Goal: Task Accomplishment & Management: Use online tool/utility

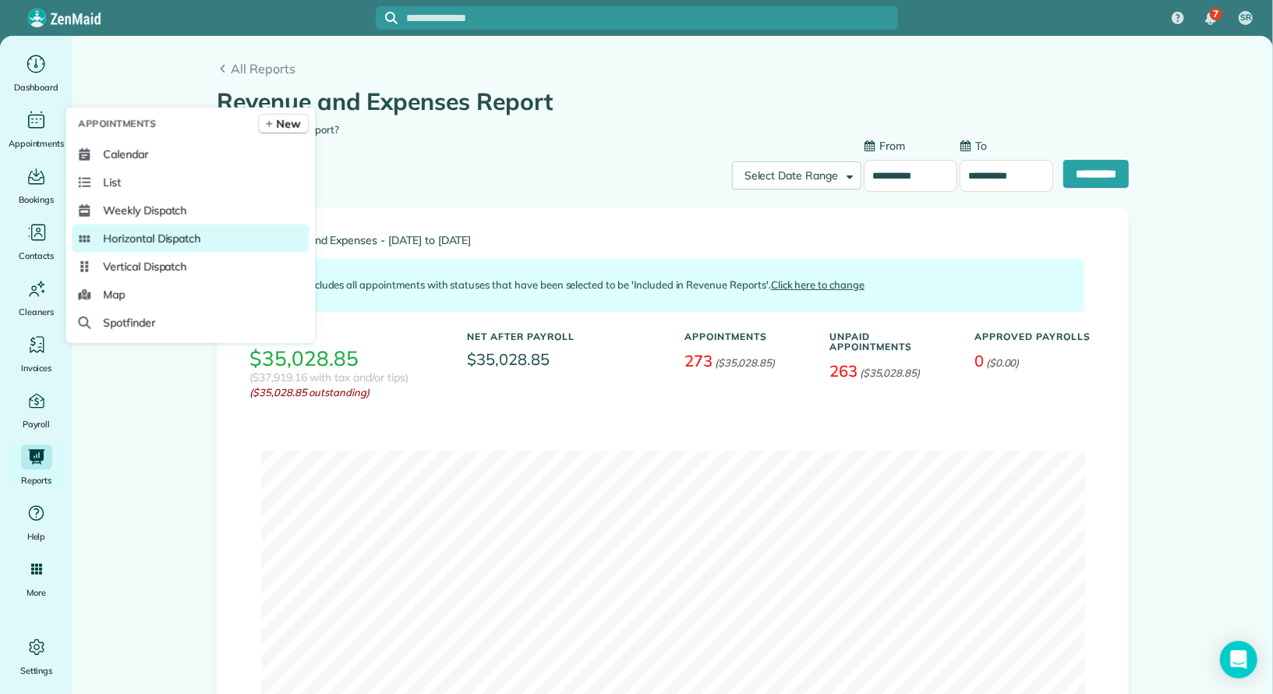
click at [133, 235] on span "Horizontal Dispatch" at bounding box center [151, 239] width 97 height 16
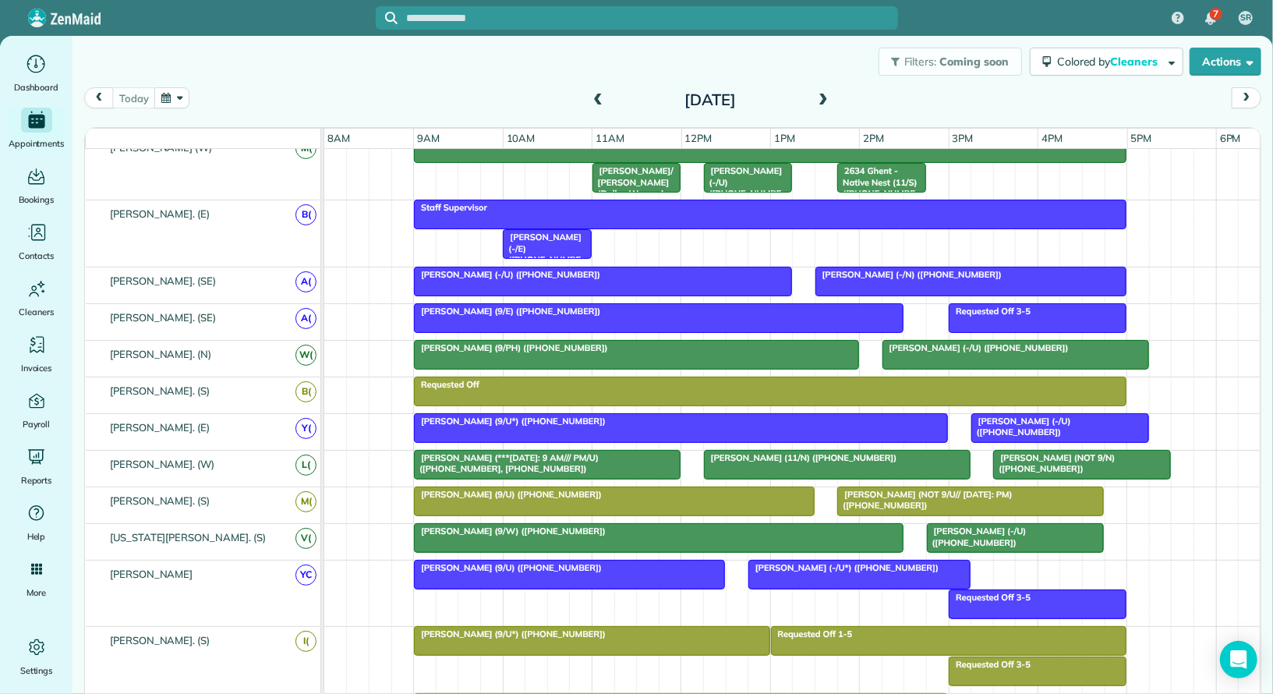
scroll to position [190, 0]
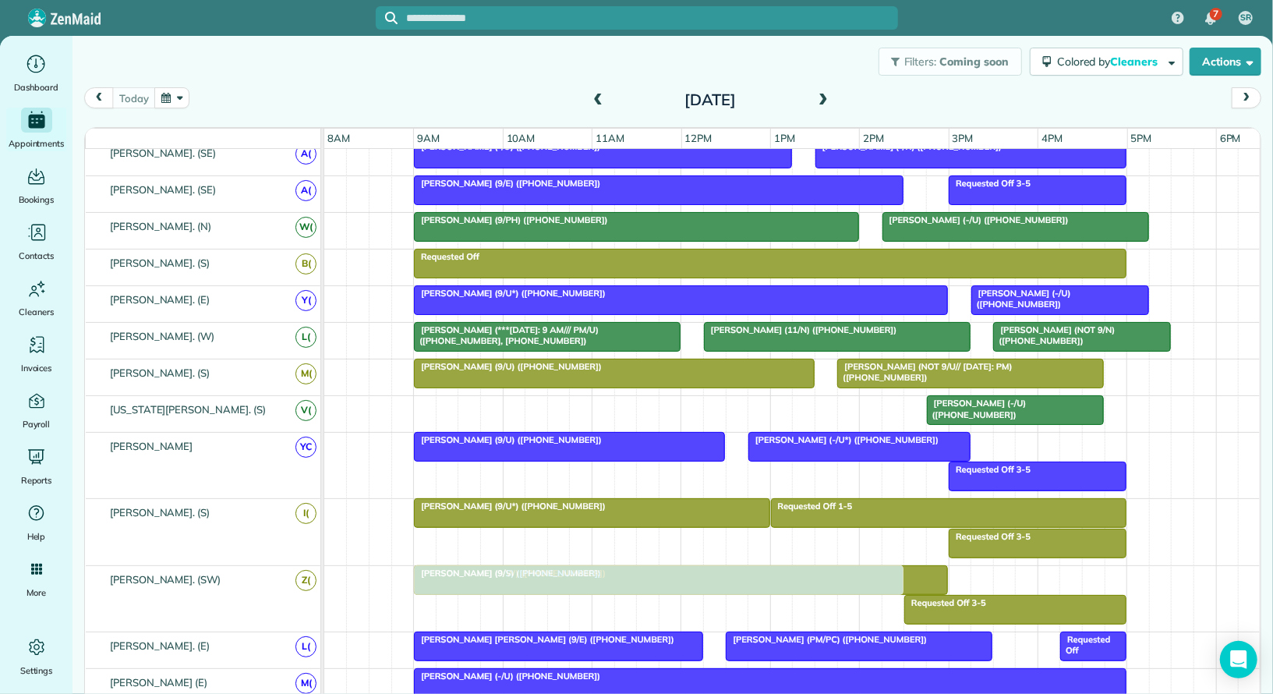
drag, startPoint x: 618, startPoint y: 405, endPoint x: 616, endPoint y: 592, distance: 187.1
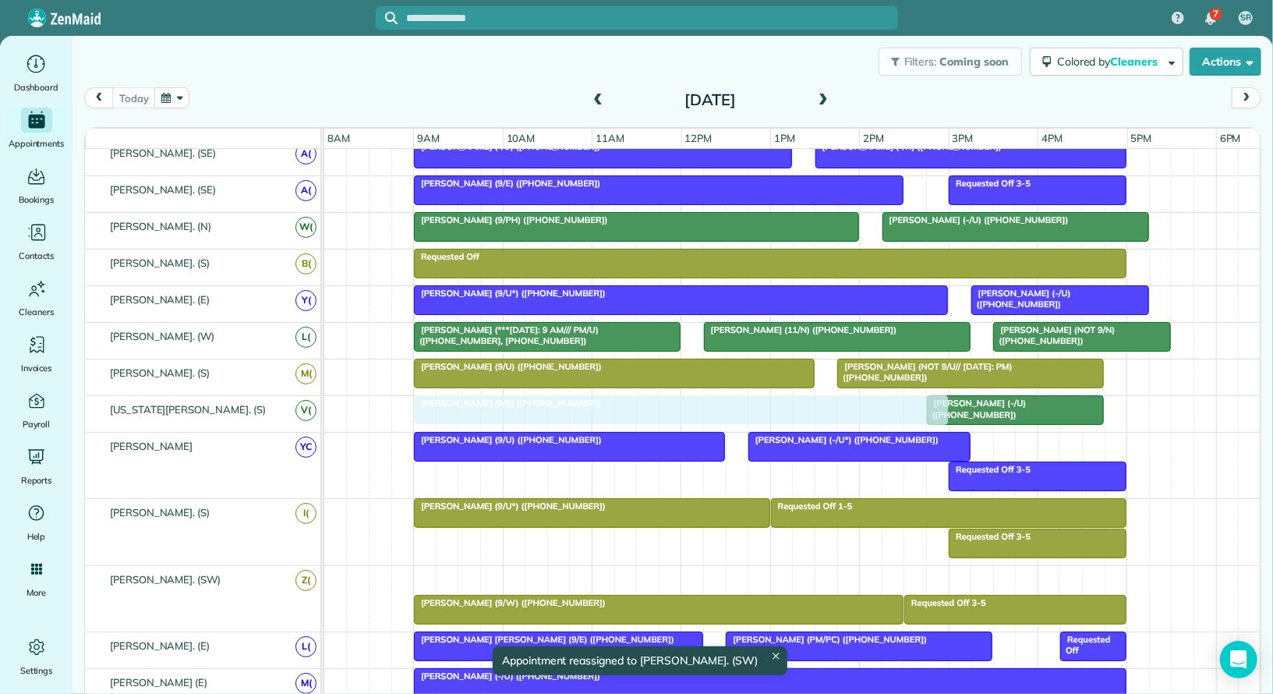
drag, startPoint x: 621, startPoint y: 571, endPoint x: 628, endPoint y: 418, distance: 153.0
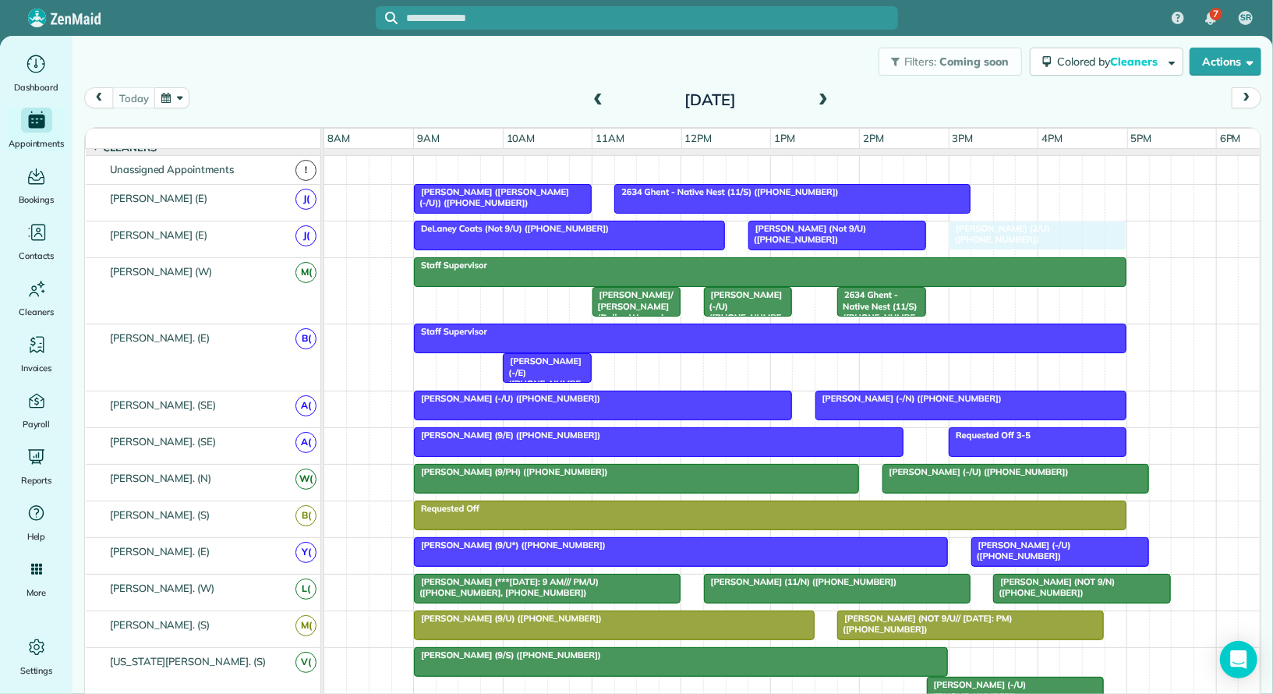
drag, startPoint x: 964, startPoint y: 351, endPoint x: 982, endPoint y: 228, distance: 123.6
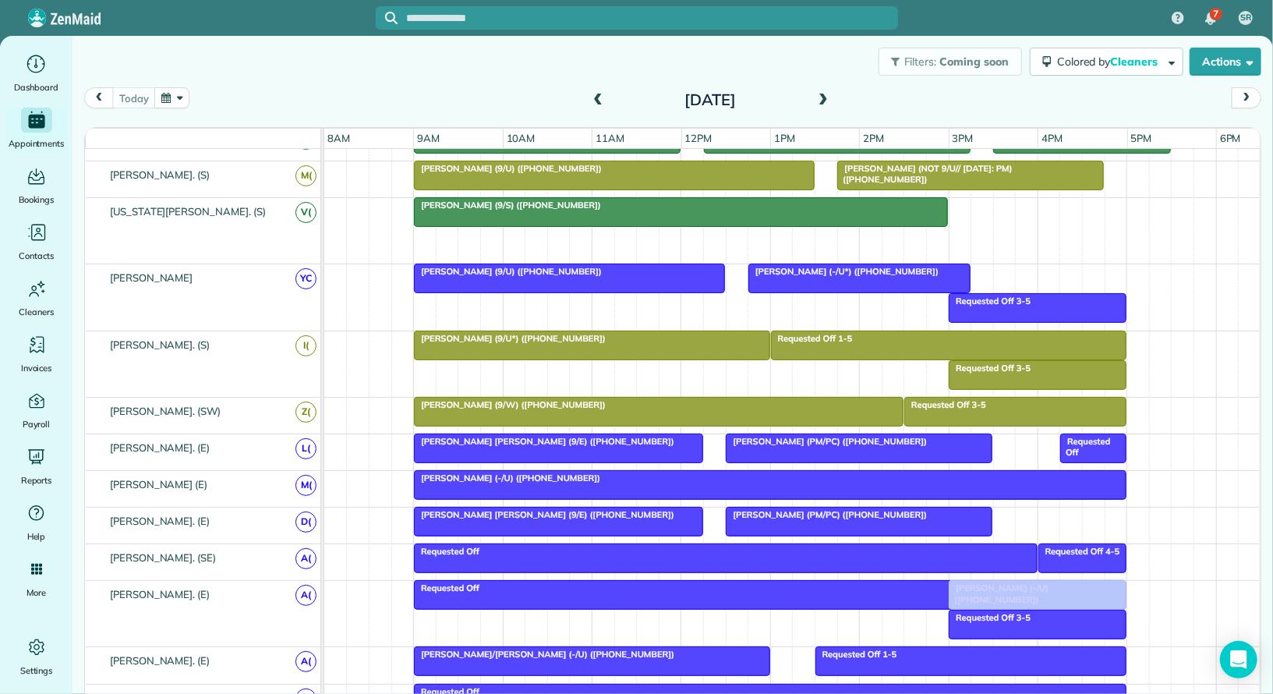
drag, startPoint x: 989, startPoint y: 242, endPoint x: 1006, endPoint y: 626, distance: 384.7
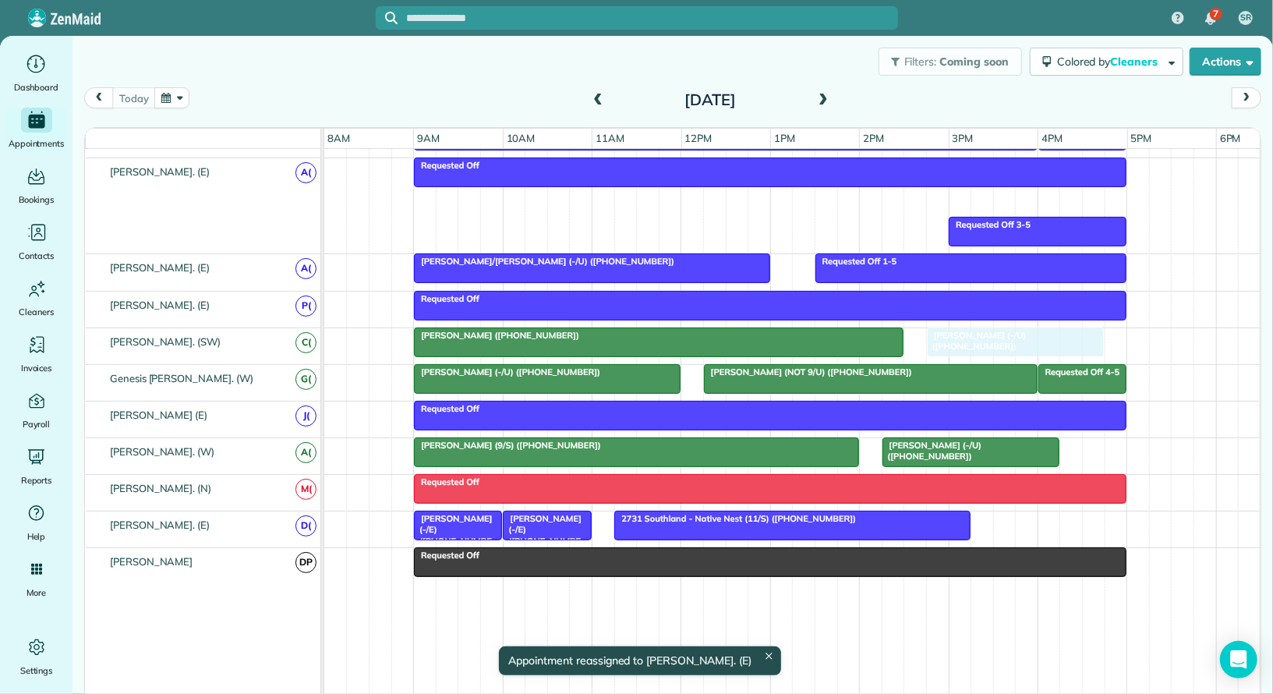
drag, startPoint x: 1019, startPoint y: 190, endPoint x: 996, endPoint y: 331, distance: 142.1
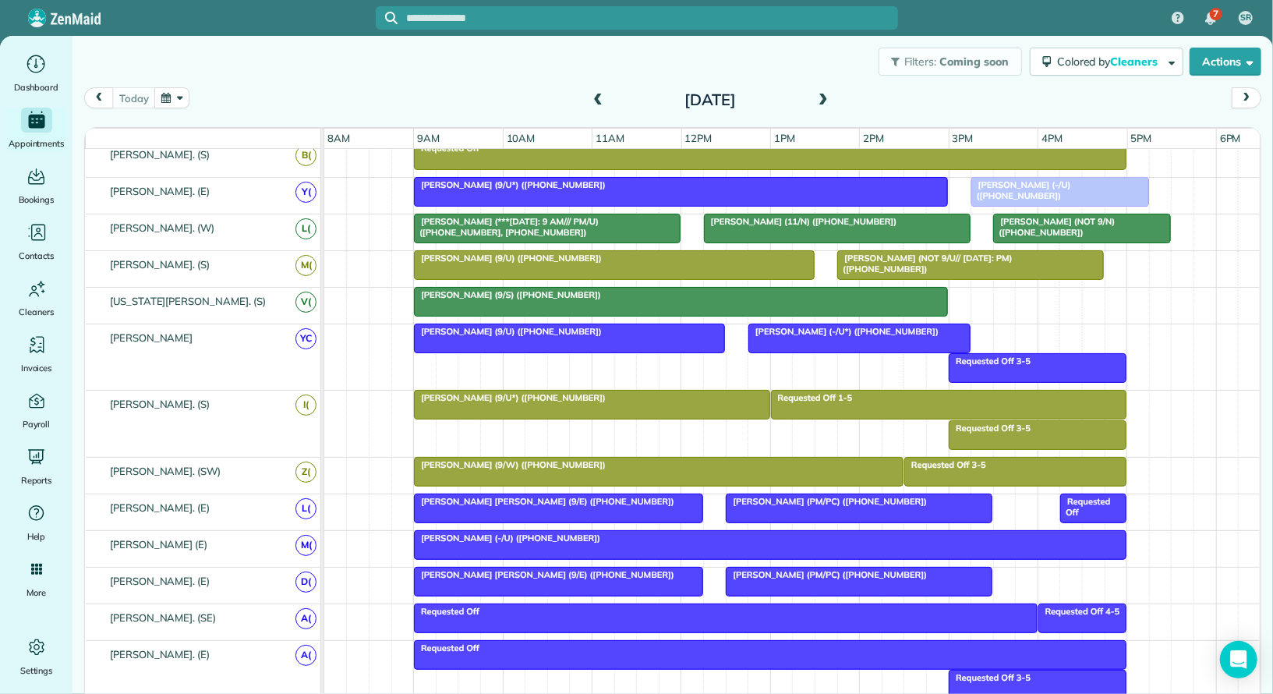
drag, startPoint x: 985, startPoint y: 598, endPoint x: 1035, endPoint y: 188, distance: 413.0
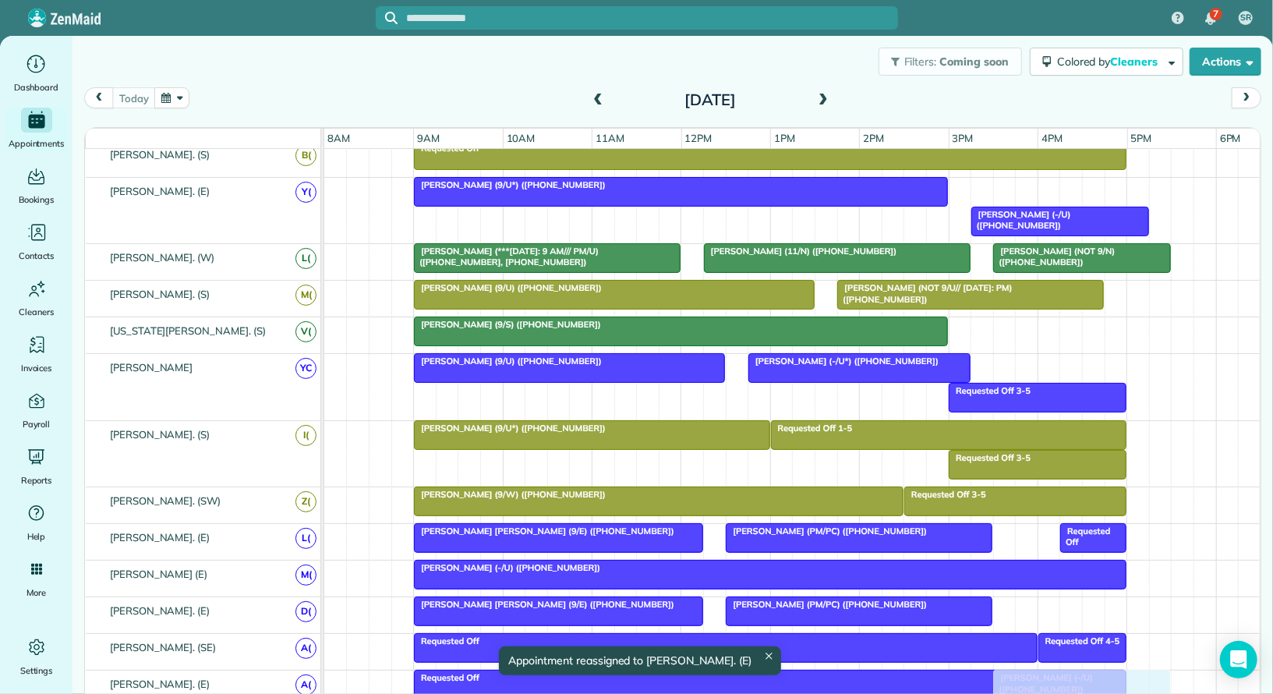
drag, startPoint x: 1030, startPoint y: 183, endPoint x: 1051, endPoint y: 693, distance: 510.3
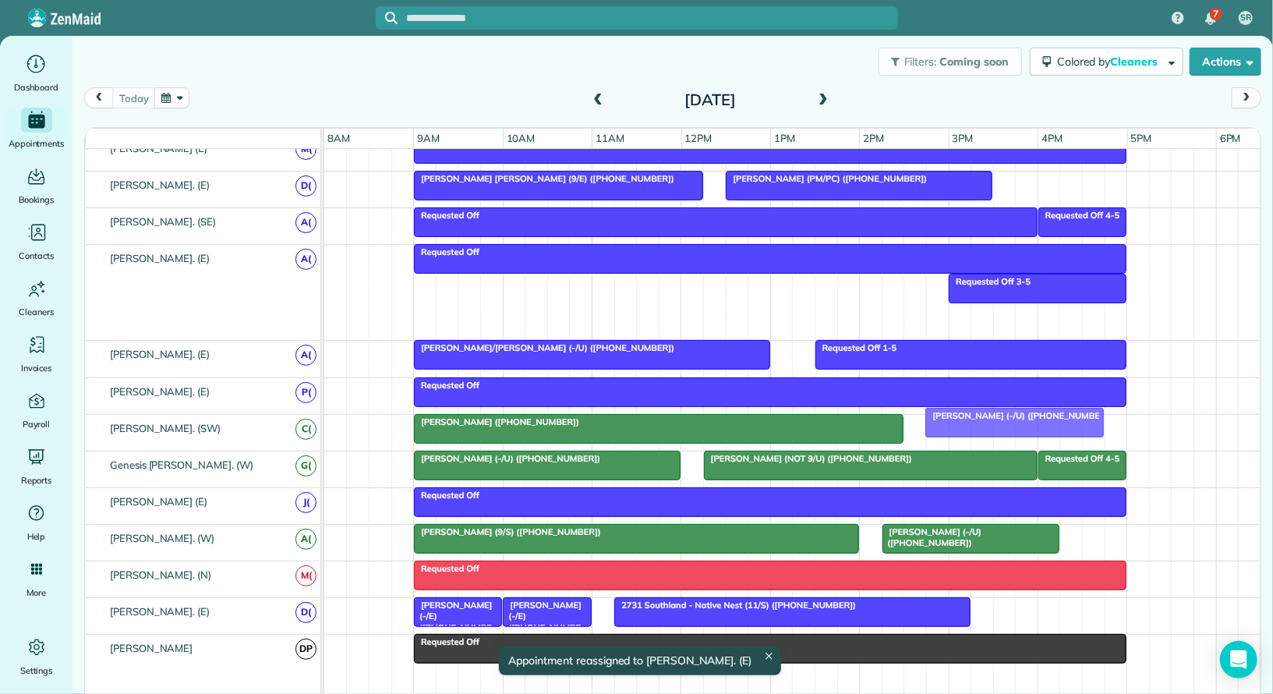
drag, startPoint x: 1042, startPoint y: 308, endPoint x: 975, endPoint y: 421, distance: 131.4
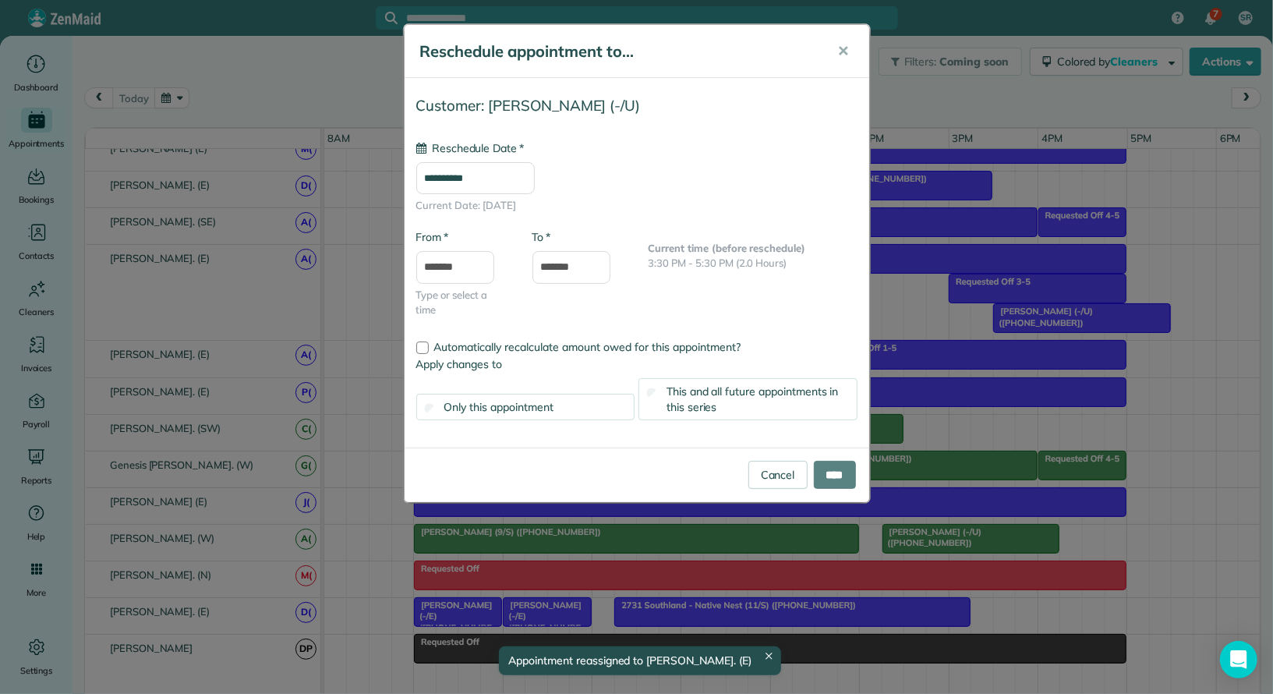
type input "**********"
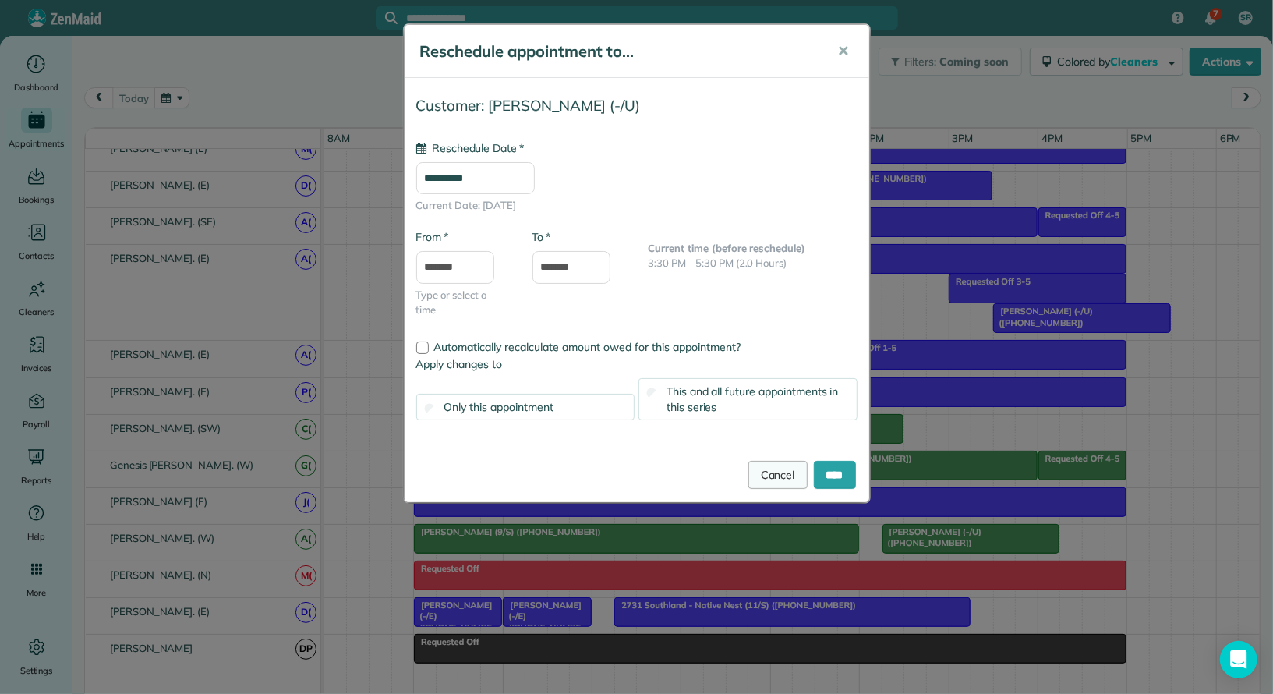
click at [781, 470] on link "Cancel" at bounding box center [777, 475] width 59 height 28
drag, startPoint x: 1056, startPoint y: 308, endPoint x: 983, endPoint y: 413, distance: 127.8
type input "**********"
click at [777, 465] on link "Cancel" at bounding box center [777, 475] width 59 height 28
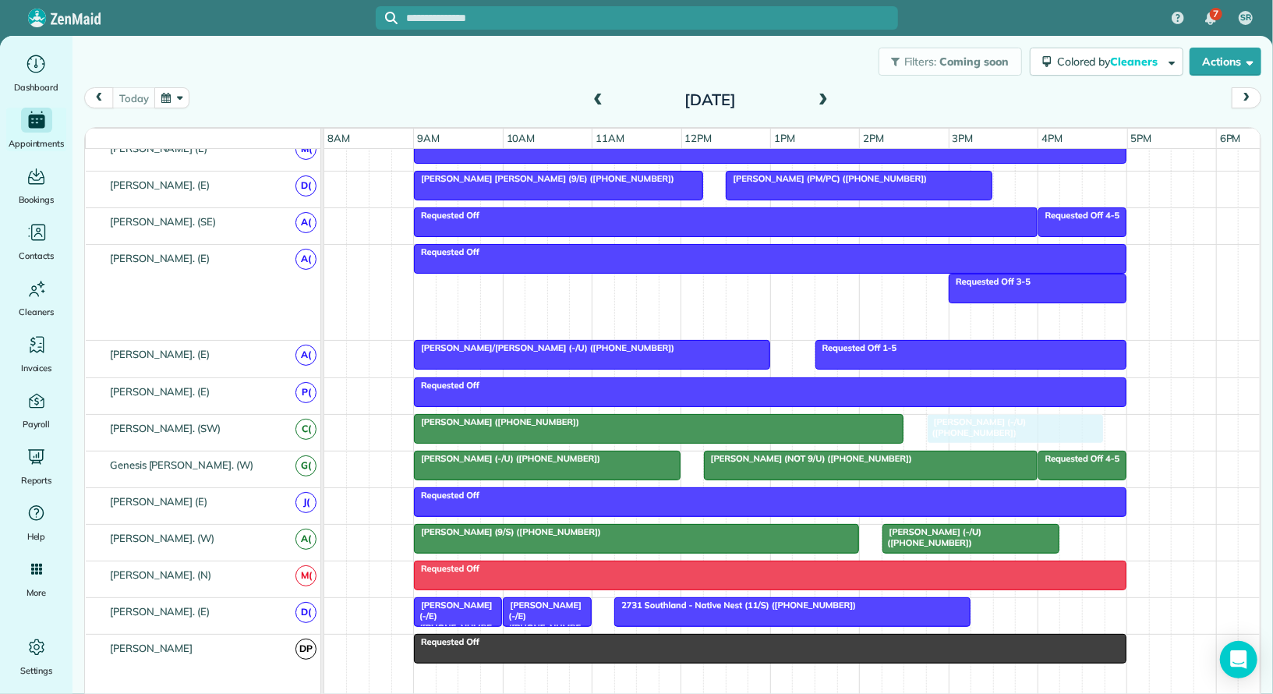
drag, startPoint x: 1033, startPoint y: 307, endPoint x: 964, endPoint y: 424, distance: 136.0
